Goal: Find specific page/section: Find specific page/section

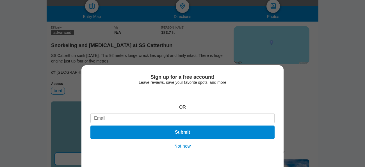
scroll to position [135, 0]
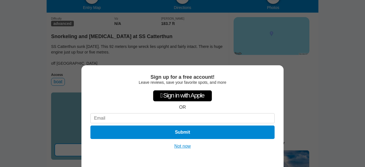
click at [182, 149] on button "Not now" at bounding box center [183, 147] width 20 height 6
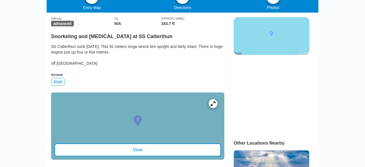
scroll to position [161, 0]
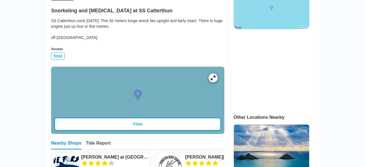
click at [212, 105] on div at bounding box center [137, 100] width 173 height 67
click at [214, 80] on icon at bounding box center [212, 77] width 5 height 5
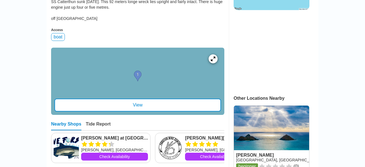
click at [202, 107] on div "View" at bounding box center [137, 105] width 166 height 13
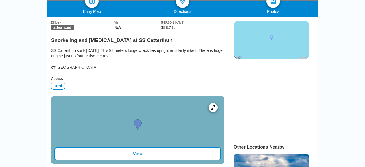
scroll to position [131, 0]
